Goal: Ask a question

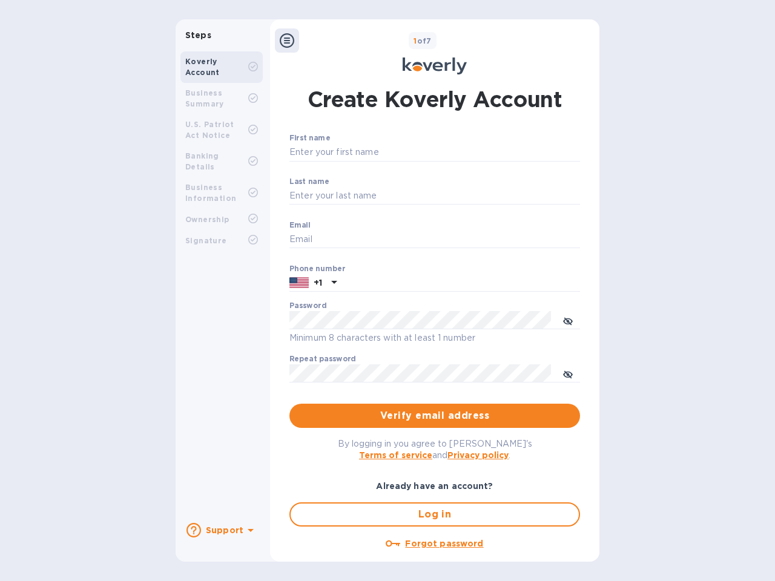
click at [221, 531] on b "Support" at bounding box center [225, 531] width 38 height 10
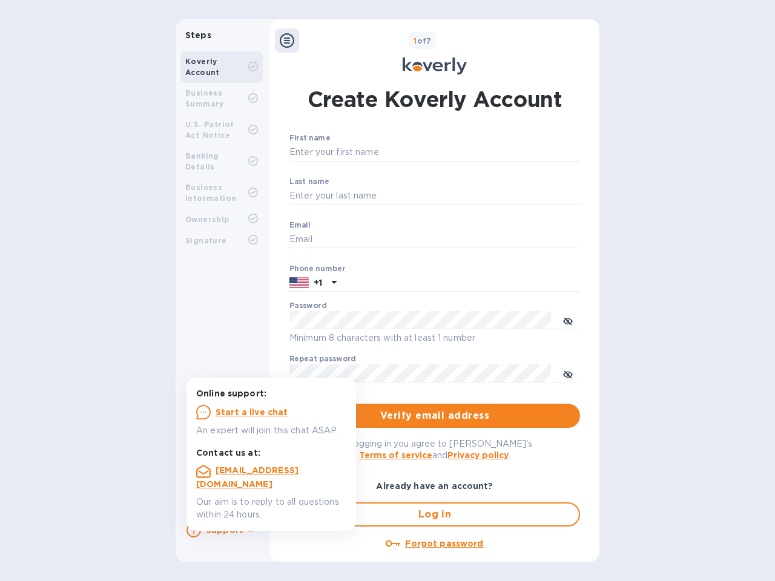
click at [194, 531] on icon at bounding box center [194, 530] width 15 height 15
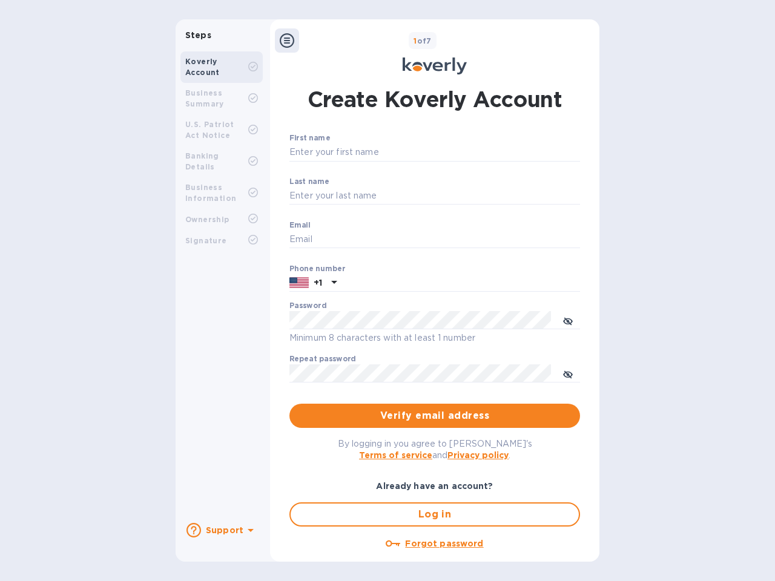
click at [249, 532] on icon at bounding box center [251, 530] width 6 height 3
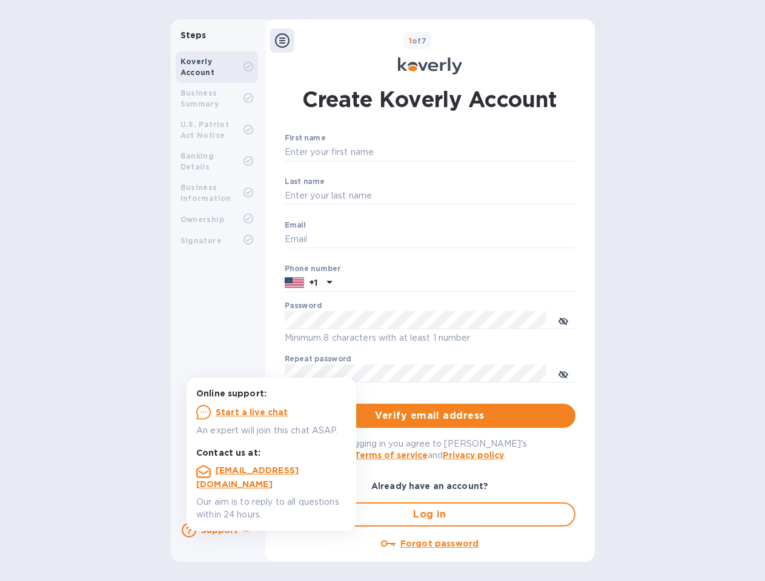
click at [287, 41] on icon at bounding box center [282, 40] width 15 height 15
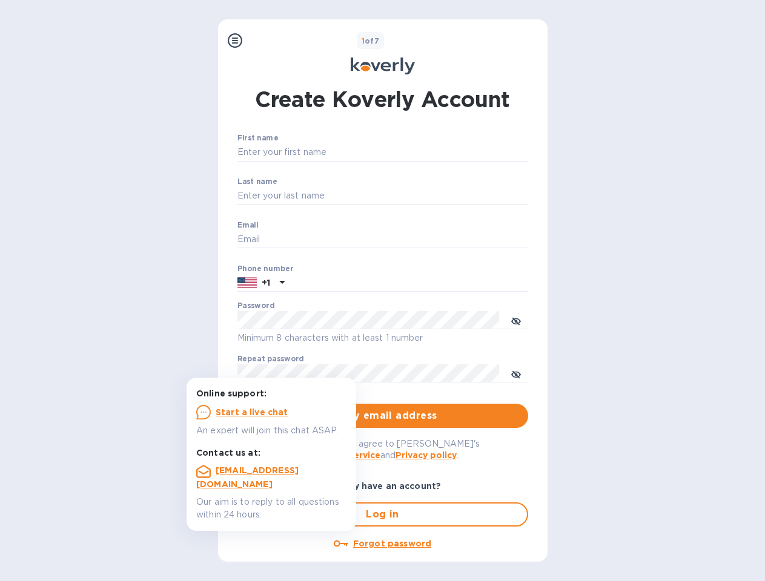
click at [432, 153] on input "First name" at bounding box center [382, 153] width 291 height 18
click at [432, 196] on input "Last name" at bounding box center [382, 196] width 291 height 18
click at [432, 240] on input "Email" at bounding box center [382, 240] width 291 height 18
click at [432, 283] on input "text" at bounding box center [409, 283] width 239 height 18
click at [313, 283] on input "text" at bounding box center [409, 283] width 239 height 18
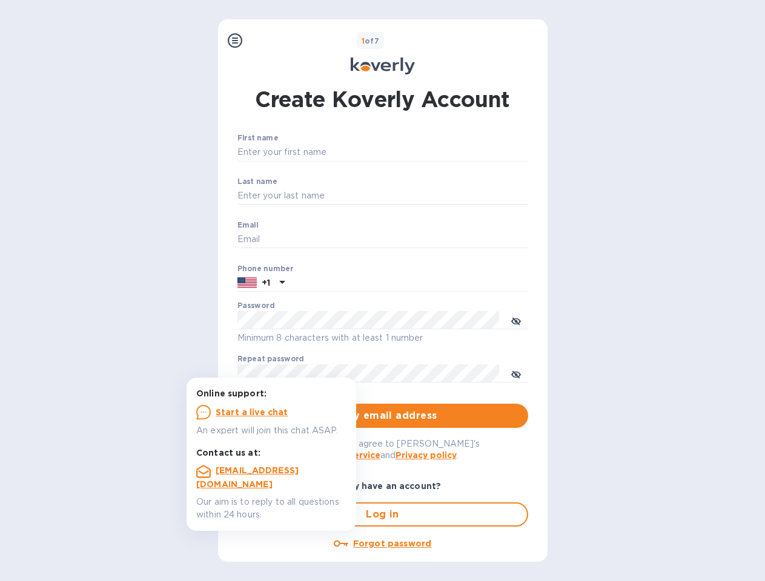
click at [333, 283] on input "text" at bounding box center [409, 283] width 239 height 18
